Goal: Information Seeking & Learning: Learn about a topic

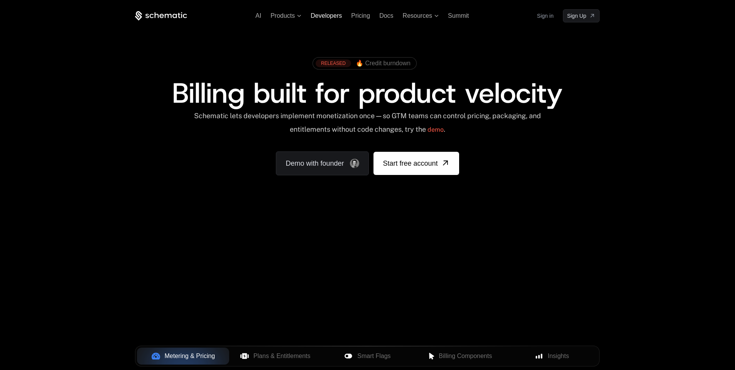
click at [323, 16] on span "Developers" at bounding box center [326, 15] width 31 height 7
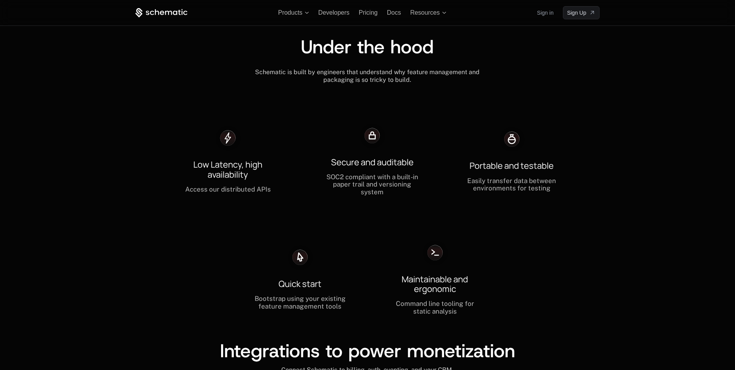
scroll to position [2078, 0]
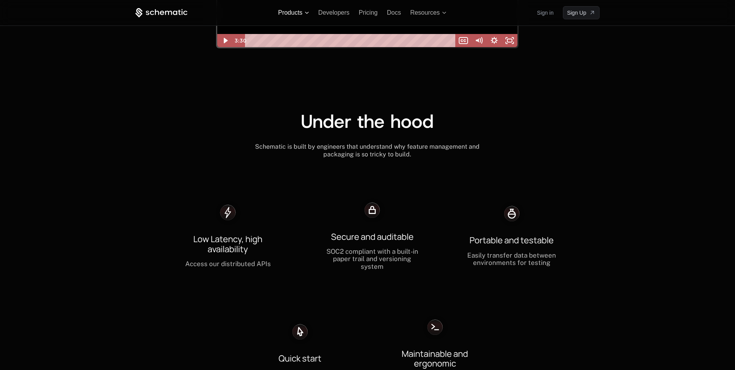
click at [293, 15] on span "Products" at bounding box center [290, 12] width 24 height 7
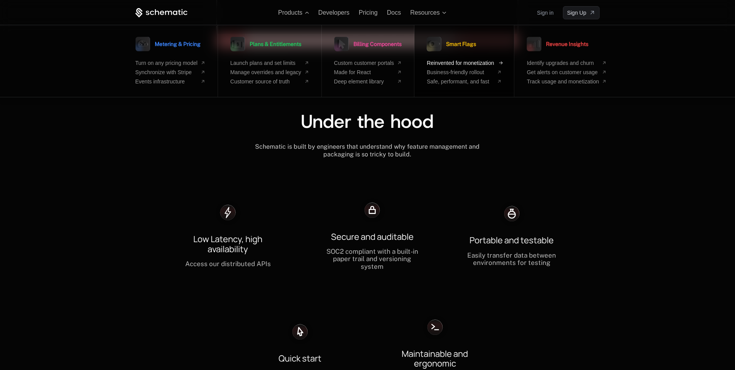
click at [454, 62] on span "Reinvented for monetization" at bounding box center [460, 63] width 67 height 6
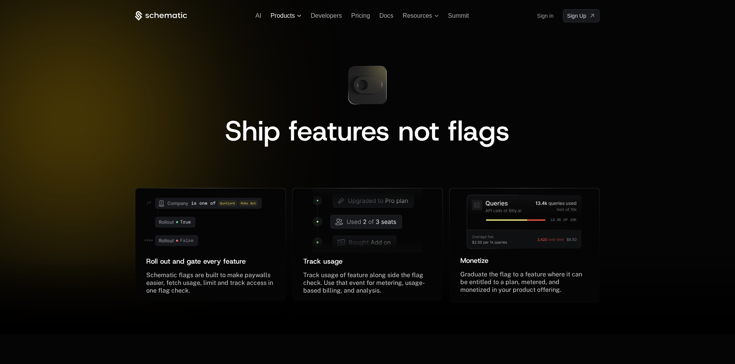
click at [296, 16] on span "Products" at bounding box center [286, 15] width 31 height 7
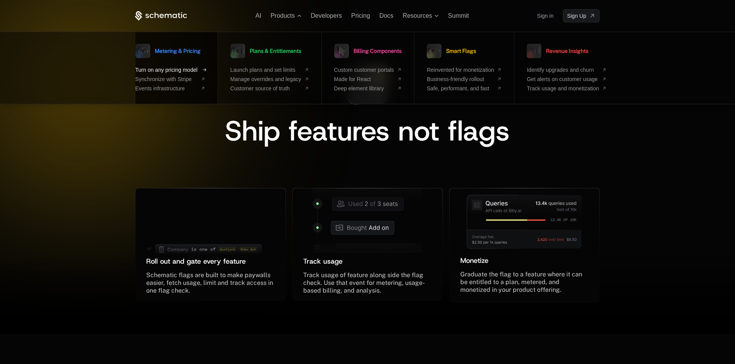
click at [178, 67] on span "Turn on any pricing model" at bounding box center [166, 70] width 62 height 6
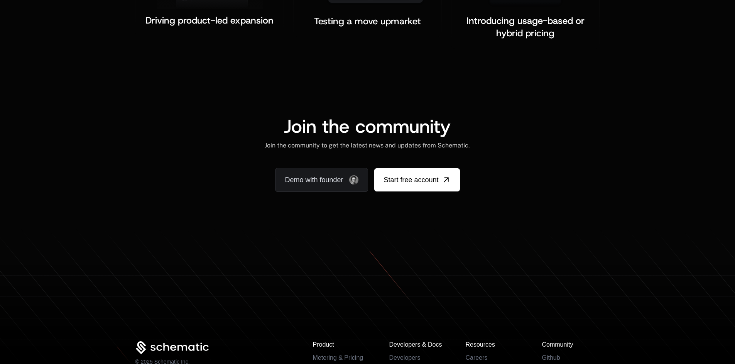
scroll to position [1470, 0]
